Goal: Task Accomplishment & Management: Manage account settings

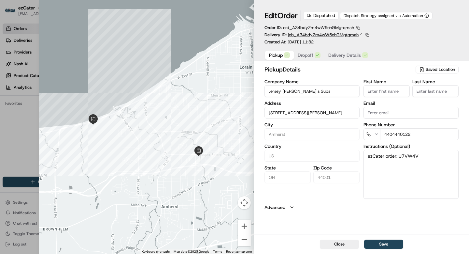
click at [361, 33] on icon at bounding box center [362, 34] width 2 height 2
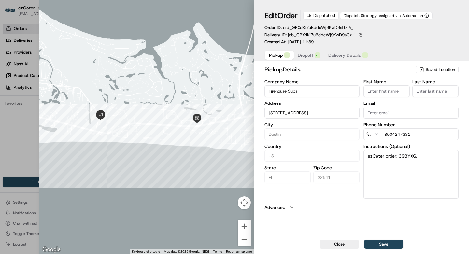
click at [353, 34] on icon at bounding box center [355, 34] width 4 height 4
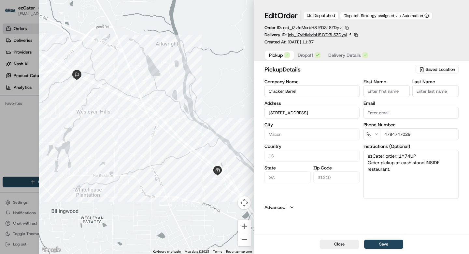
click at [344, 34] on span "job_iZvfdMsrbHSJYD3LSZDyvi" at bounding box center [317, 35] width 59 height 6
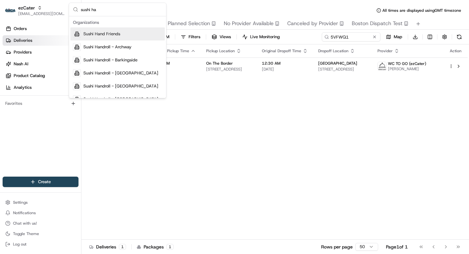
type input "sushi ha"
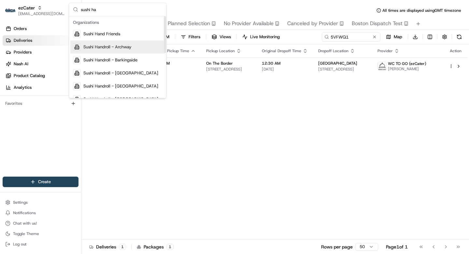
click at [109, 50] on div "Sushi Handroll - Archway" at bounding box center [117, 46] width 95 height 13
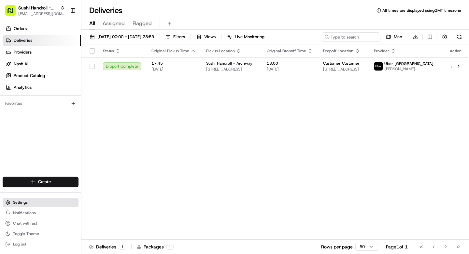
click at [26, 203] on span "Settings" at bounding box center [20, 201] width 15 height 5
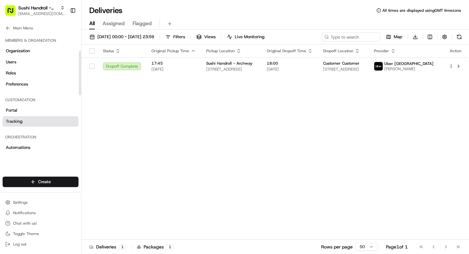
scroll to position [218, 0]
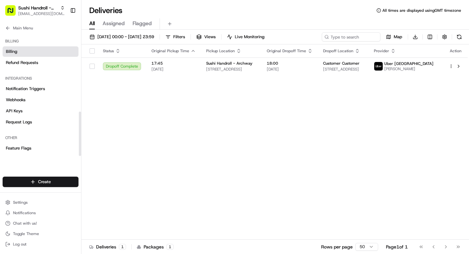
click at [18, 51] on link "Billing" at bounding box center [41, 51] width 76 height 10
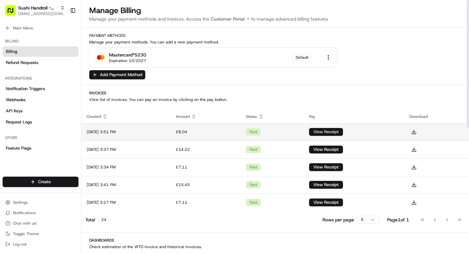
click at [334, 127] on td "View Receipt" at bounding box center [354, 132] width 100 height 18
click at [419, 131] on button at bounding box center [414, 131] width 9 height 9
click at [171, 130] on td "Aug 18, 2025 3:51 PM" at bounding box center [125, 132] width 89 height 18
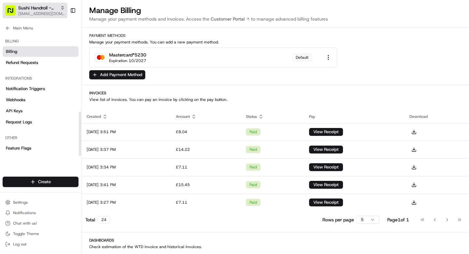
click at [32, 11] on span "Sushi Handroll - Archway" at bounding box center [37, 8] width 39 height 7
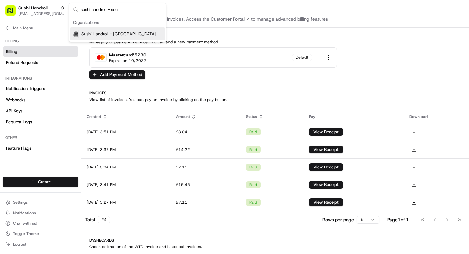
type input "sushi handroll - sou"
click at [137, 37] on div "Sushi Handroll - South Norwood" at bounding box center [117, 33] width 95 height 13
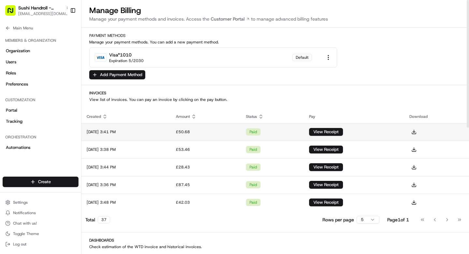
click at [298, 128] on td "paid" at bounding box center [273, 132] width 64 height 18
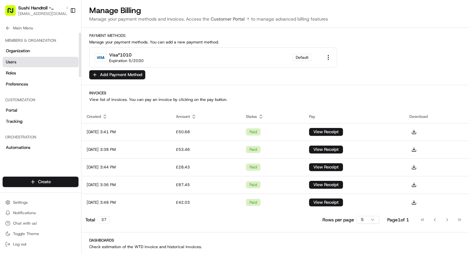
click at [20, 58] on link "Users" at bounding box center [41, 62] width 76 height 10
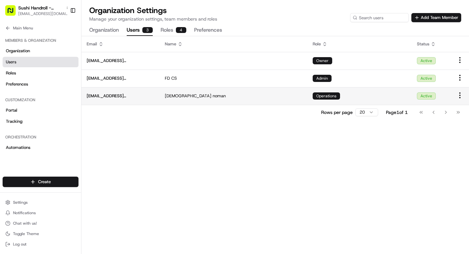
click at [371, 99] on div "Operations" at bounding box center [360, 95] width 94 height 7
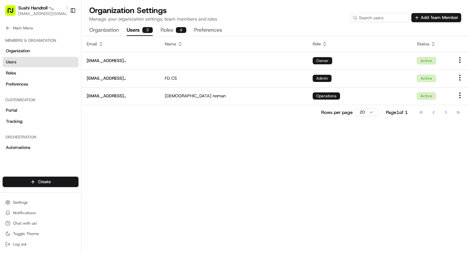
click at [172, 29] on button "Roles 4" at bounding box center [174, 30] width 26 height 11
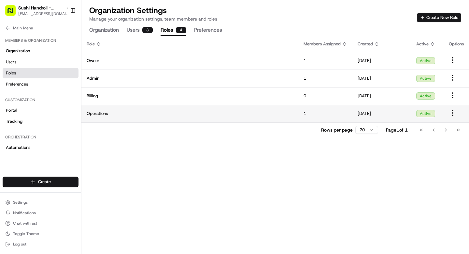
click at [325, 113] on td "1" at bounding box center [326, 114] width 54 height 18
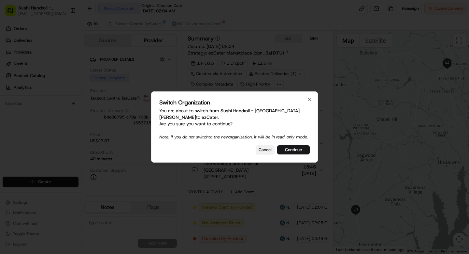
click at [260, 151] on button "Cancel" at bounding box center [265, 149] width 19 height 9
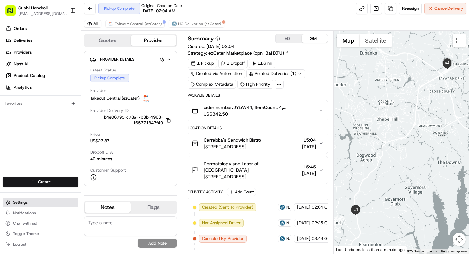
click at [17, 202] on span "Settings" at bounding box center [20, 201] width 15 height 5
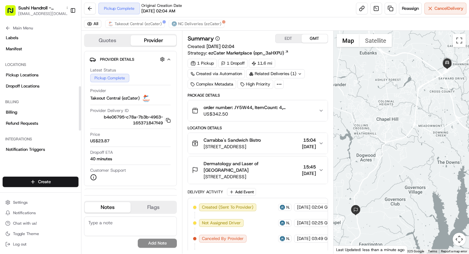
scroll to position [163, 0]
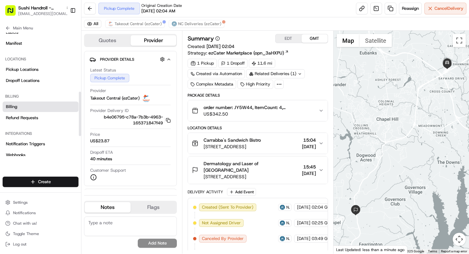
click at [25, 105] on link "Billing" at bounding box center [41, 106] width 76 height 10
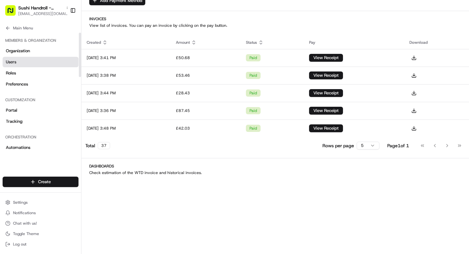
click at [13, 65] on span "Users" at bounding box center [11, 62] width 10 height 6
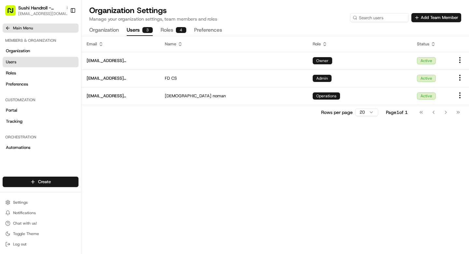
click at [9, 26] on icon at bounding box center [7, 27] width 5 height 5
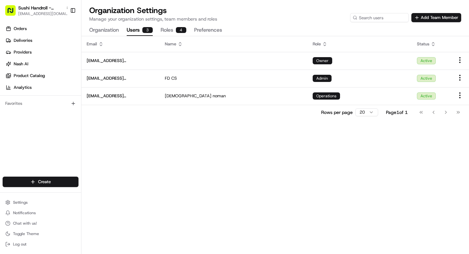
click at [22, 207] on ul "Settings Notifications Chat with us! Toggle Theme Log out" at bounding box center [41, 222] width 76 height 51
click at [20, 202] on span "Settings" at bounding box center [20, 201] width 15 height 5
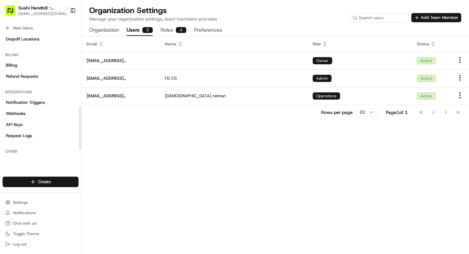
scroll to position [203, 0]
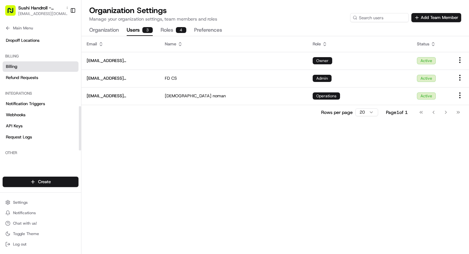
click at [17, 66] on span "Billing" at bounding box center [11, 67] width 11 height 6
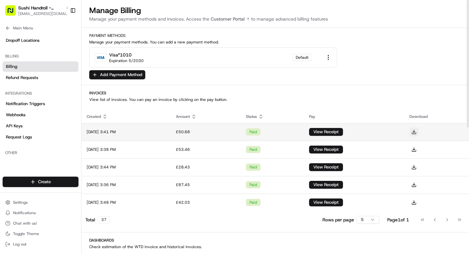
click at [419, 130] on button at bounding box center [414, 131] width 9 height 9
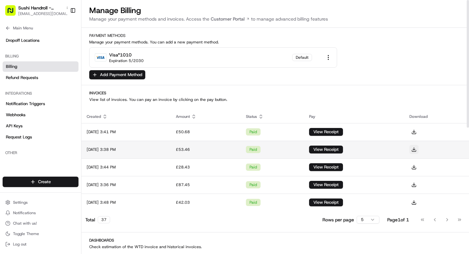
click at [419, 150] on button at bounding box center [414, 149] width 9 height 9
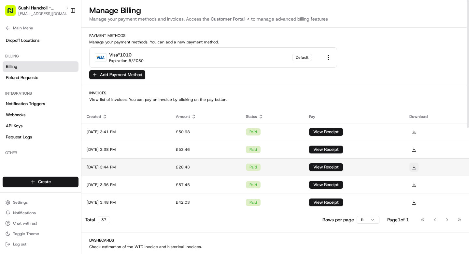
click at [419, 165] on button at bounding box center [414, 166] width 9 height 9
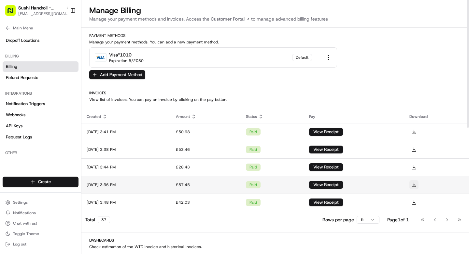
click at [419, 184] on button at bounding box center [414, 184] width 9 height 9
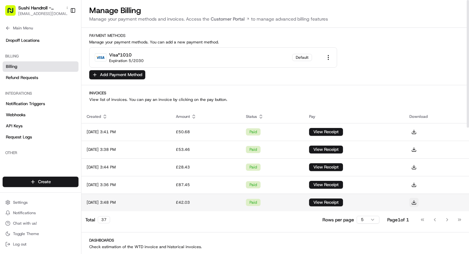
click at [419, 202] on button at bounding box center [414, 201] width 9 height 9
